Goal: Task Accomplishment & Management: Complete application form

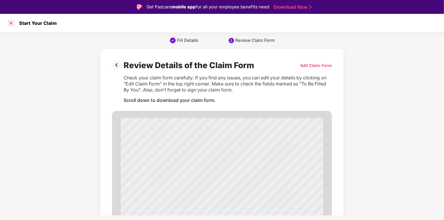
click at [13, 24] on div at bounding box center [10, 23] width 9 height 9
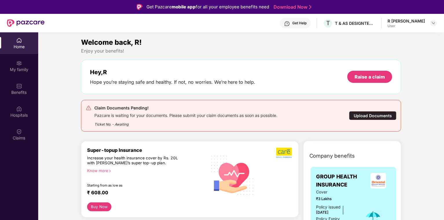
click at [363, 116] on div "Upload Documents" at bounding box center [372, 115] width 47 height 9
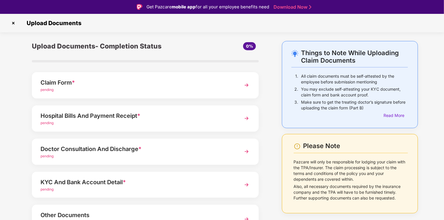
click at [235, 83] on div "Claim Form * pending" at bounding box center [145, 85] width 227 height 26
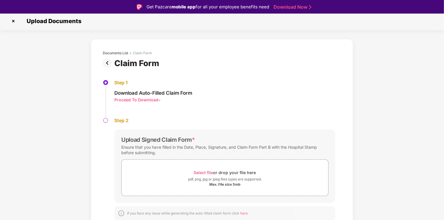
scroll to position [3, 0]
click at [202, 171] on span "Select file" at bounding box center [203, 172] width 19 height 5
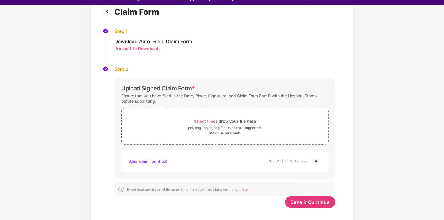
scroll to position [14, 0]
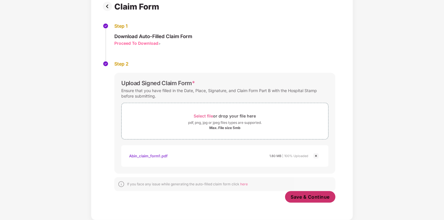
click at [307, 197] on span "Save & Continue" at bounding box center [310, 197] width 39 height 6
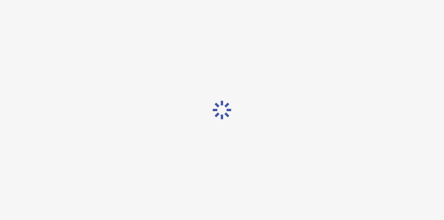
scroll to position [0, 0]
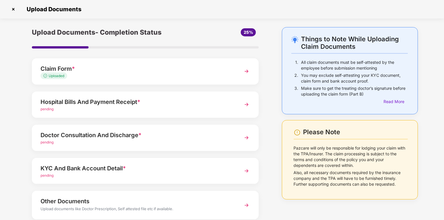
click at [112, 104] on div "Hospital Bills And Payment Receipt *" at bounding box center [136, 101] width 192 height 9
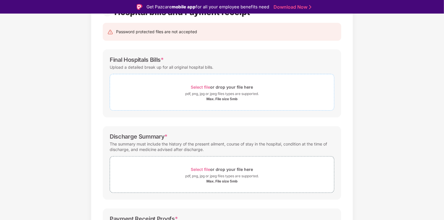
scroll to position [69, 0]
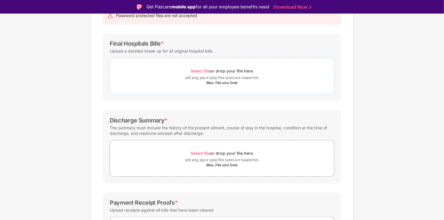
click at [202, 69] on span "Select file" at bounding box center [200, 71] width 19 height 5
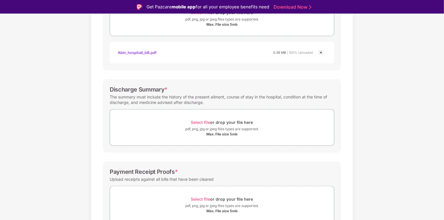
scroll to position [139, 0]
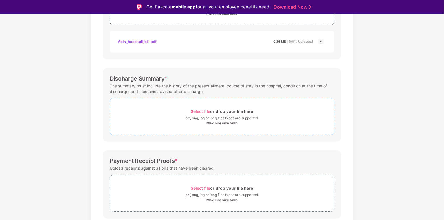
click at [223, 121] on div "Max. File size 5mb" at bounding box center [221, 123] width 31 height 5
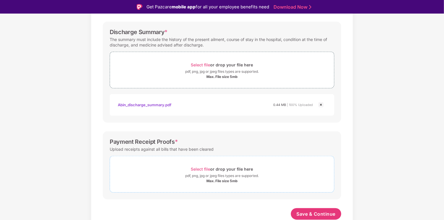
scroll to position [185, 0]
click at [224, 174] on div "pdf, png, jpg or jpeg files types are supported." at bounding box center [221, 177] width 73 height 6
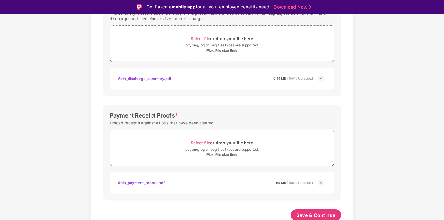
scroll to position [213, 0]
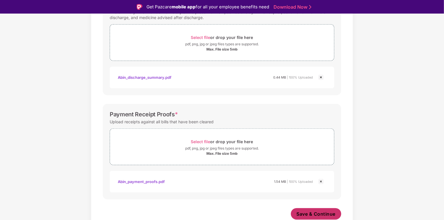
click at [323, 211] on span "Save & Continue" at bounding box center [315, 214] width 39 height 6
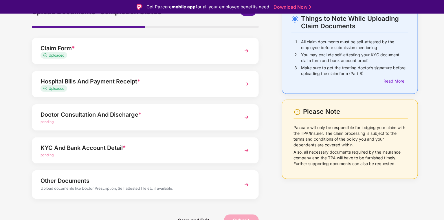
scroll to position [35, 0]
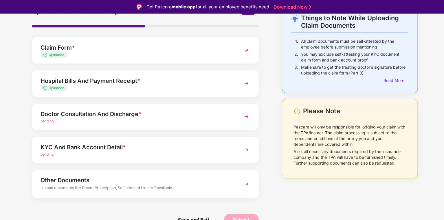
click at [119, 117] on div "Doctor Consultation And Discharge *" at bounding box center [136, 114] width 192 height 9
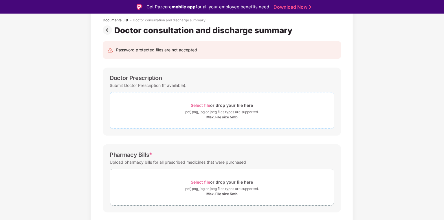
click at [227, 116] on div "Max. File size 5mb" at bounding box center [221, 117] width 31 height 5
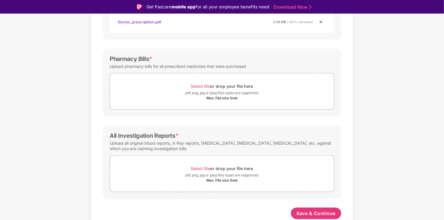
scroll to position [158, 0]
click at [202, 85] on span "Select file" at bounding box center [200, 86] width 19 height 5
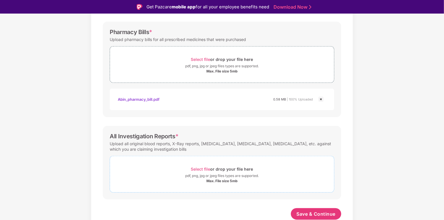
scroll to position [185, 0]
click at [198, 170] on span "Select file" at bounding box center [200, 169] width 19 height 5
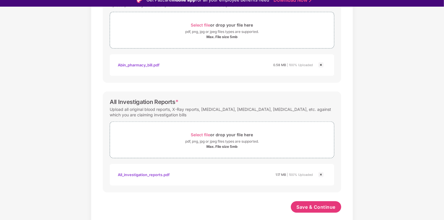
scroll to position [14, 0]
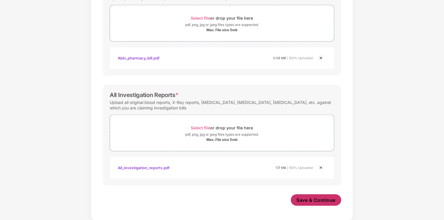
click at [320, 197] on span "Save & Continue" at bounding box center [315, 200] width 39 height 6
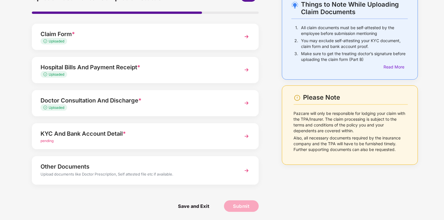
scroll to position [35, 0]
click at [99, 135] on div "KYC And Bank Account Detail *" at bounding box center [136, 133] width 192 height 9
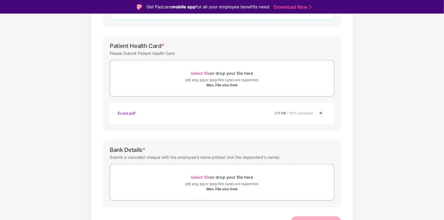
scroll to position [152, 0]
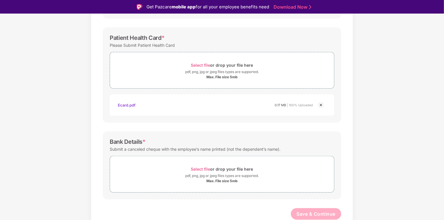
click at [281, 106] on span "0.17 MB" at bounding box center [279, 105] width 11 height 4
click at [125, 105] on div "Ecard.pdf" at bounding box center [127, 105] width 18 height 10
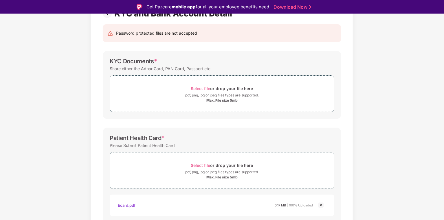
scroll to position [36, 0]
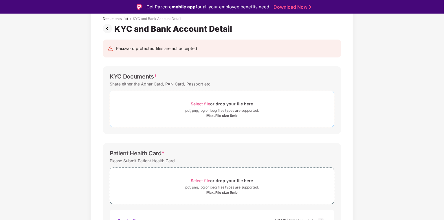
click at [202, 104] on span "Select file" at bounding box center [200, 104] width 19 height 5
click at [217, 116] on div "Max. File size 5mb" at bounding box center [221, 116] width 31 height 5
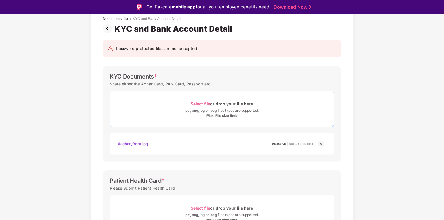
click at [212, 115] on div "Max. File size 5mb" at bounding box center [221, 116] width 31 height 5
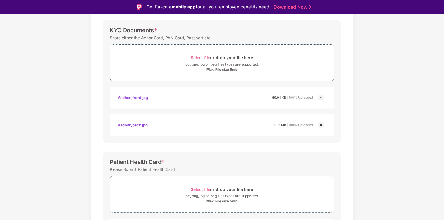
scroll to position [207, 0]
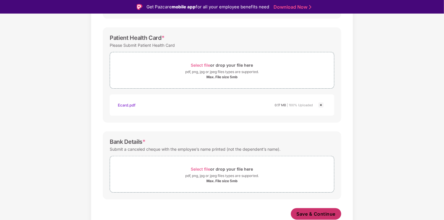
click at [318, 216] on span "Save & Continue" at bounding box center [315, 214] width 39 height 6
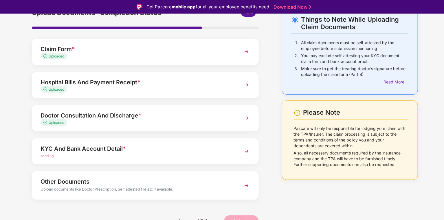
scroll to position [35, 0]
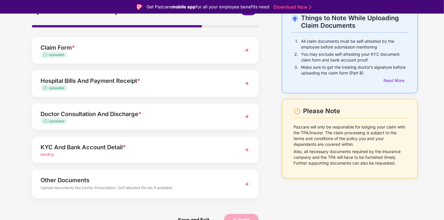
click at [81, 145] on div "KYC And Bank Account Detail *" at bounding box center [136, 147] width 192 height 9
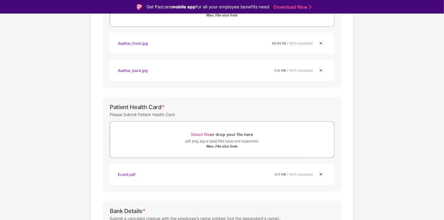
scroll to position [207, 0]
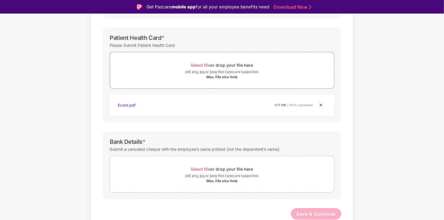
click at [229, 174] on div "pdf, png, jpg or jpeg files types are supported." at bounding box center [221, 176] width 73 height 6
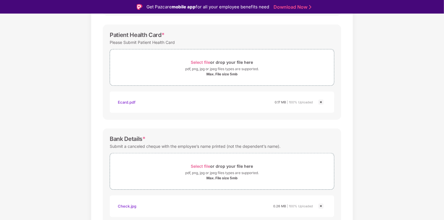
scroll to position [234, 0]
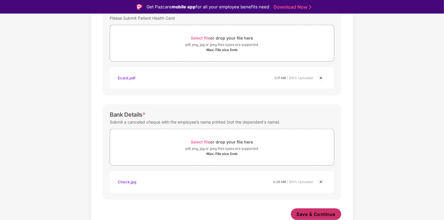
click at [300, 215] on span "Save & Continue" at bounding box center [315, 214] width 39 height 6
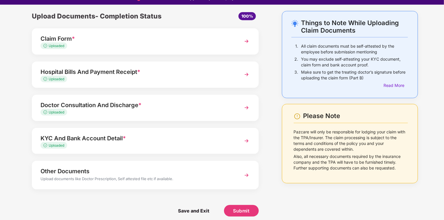
scroll to position [14, 0]
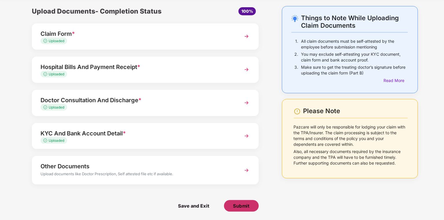
click at [235, 210] on button "Submit" at bounding box center [241, 206] width 35 height 12
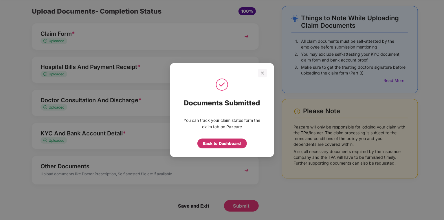
click at [229, 146] on div "Back to Dashboard" at bounding box center [222, 144] width 38 height 6
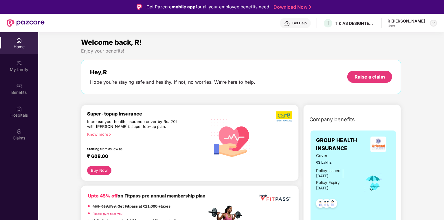
click at [432, 24] on img at bounding box center [433, 23] width 5 height 5
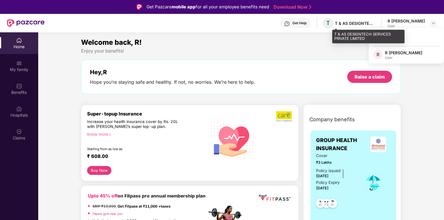
click at [332, 22] on span "T" at bounding box center [328, 23] width 10 height 10
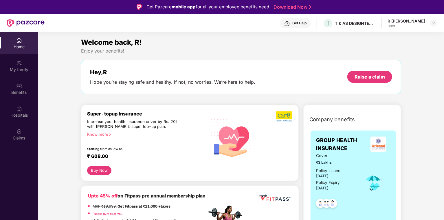
click at [303, 45] on div "Welcome back, R!" at bounding box center [241, 42] width 320 height 11
click at [20, 64] on img at bounding box center [19, 63] width 6 height 6
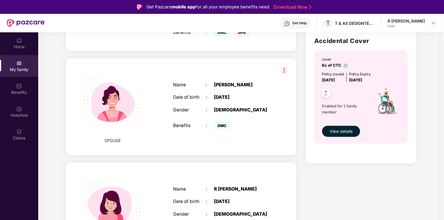
scroll to position [255, 0]
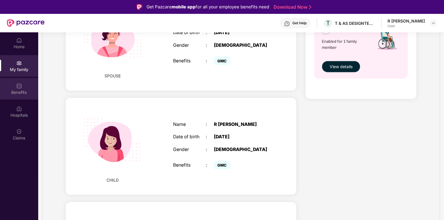
click at [33, 92] on div "Benefits" at bounding box center [19, 93] width 38 height 6
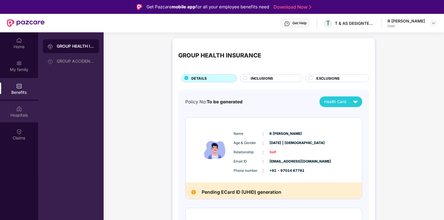
click at [28, 108] on div "Hospitals" at bounding box center [19, 112] width 38 height 22
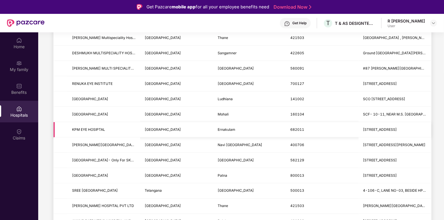
scroll to position [139, 0]
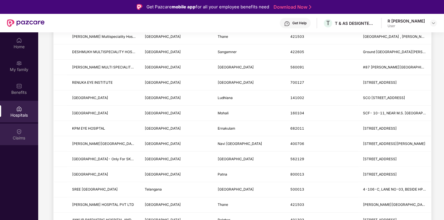
click at [19, 133] on img at bounding box center [19, 132] width 6 height 6
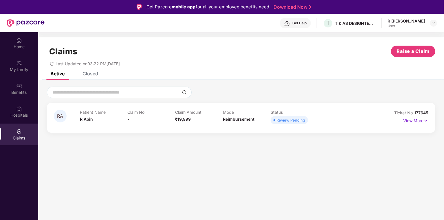
click at [95, 75] on div "Closed" at bounding box center [90, 74] width 16 height 6
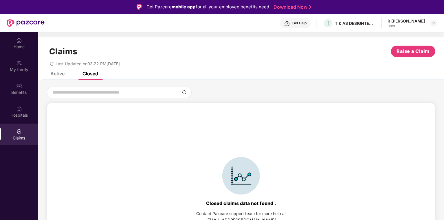
click at [60, 72] on div "Claims Raise a Claim Last Updated on 03:22 PM[DATE]" at bounding box center [240, 54] width 405 height 35
click at [60, 73] on div "Active" at bounding box center [57, 74] width 14 height 6
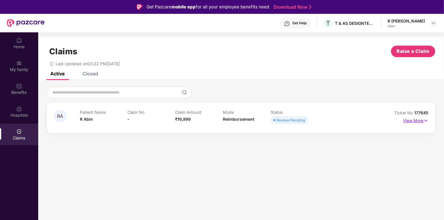
click at [421, 119] on p "View More" at bounding box center [415, 120] width 25 height 8
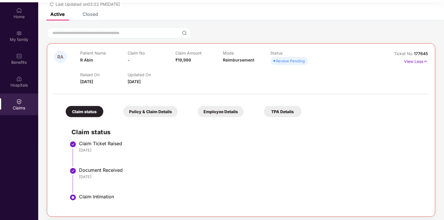
scroll to position [32, 0]
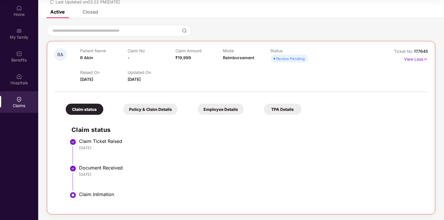
click at [146, 112] on div "Policy & Claim Details" at bounding box center [150, 109] width 54 height 11
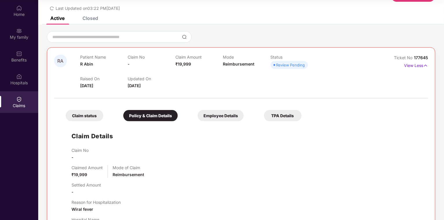
scroll to position [14, 0]
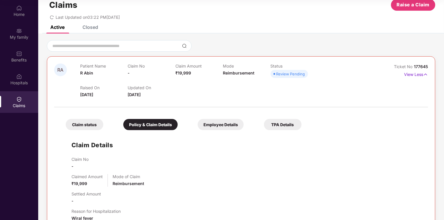
click at [225, 126] on div "Employee Details" at bounding box center [221, 124] width 46 height 11
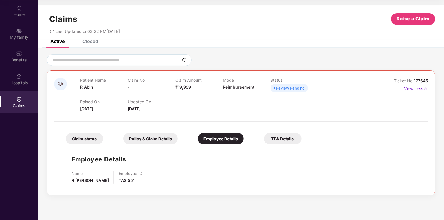
scroll to position [0, 0]
click at [276, 140] on div "TPA Details" at bounding box center [283, 138] width 38 height 11
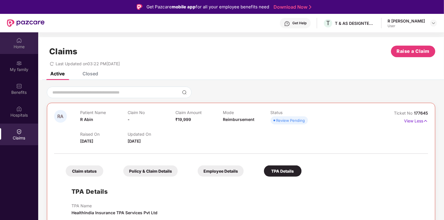
click at [16, 45] on div "Home" at bounding box center [19, 47] width 38 height 6
